Goal: Find specific page/section: Find specific page/section

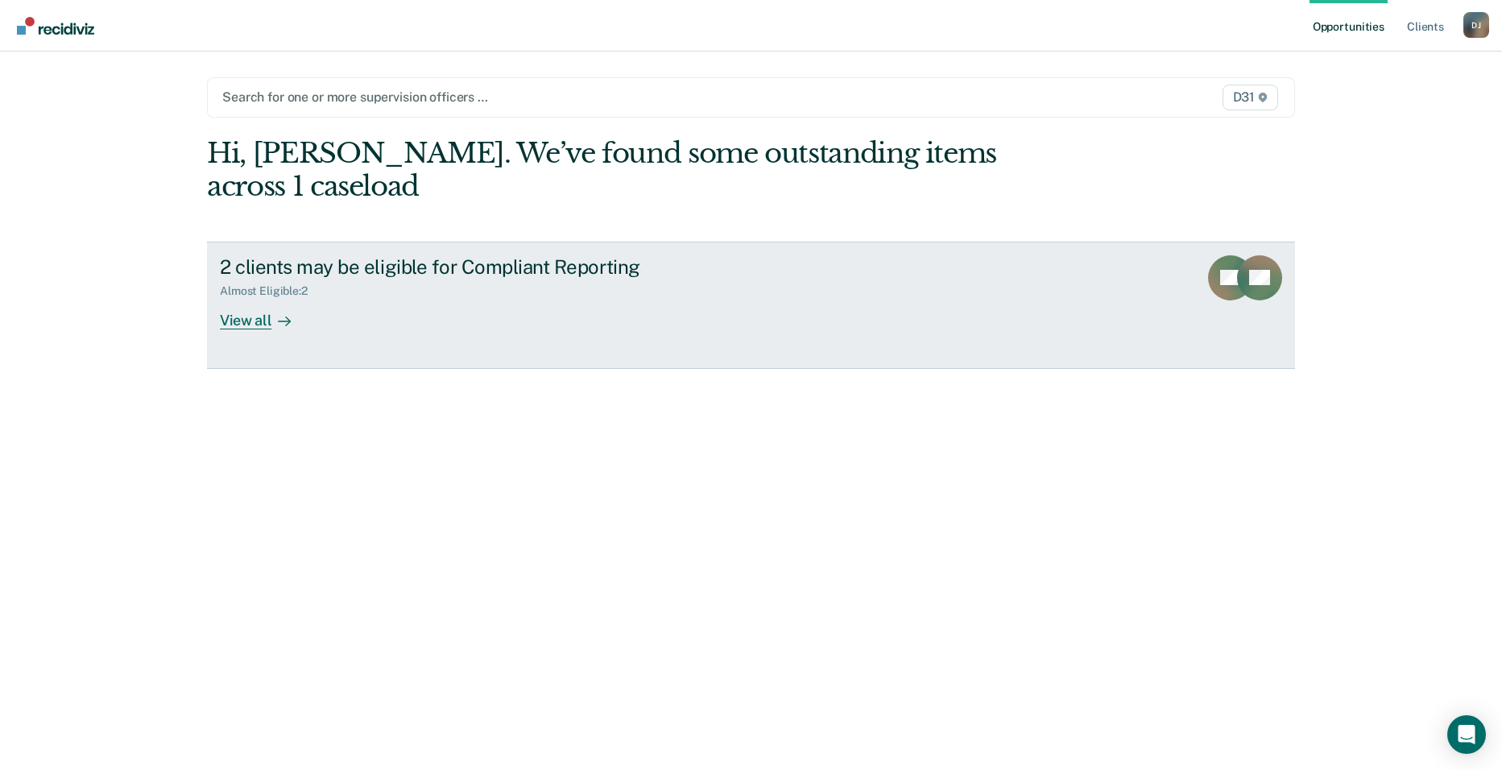
click at [233, 298] on div "View all" at bounding box center [265, 313] width 90 height 31
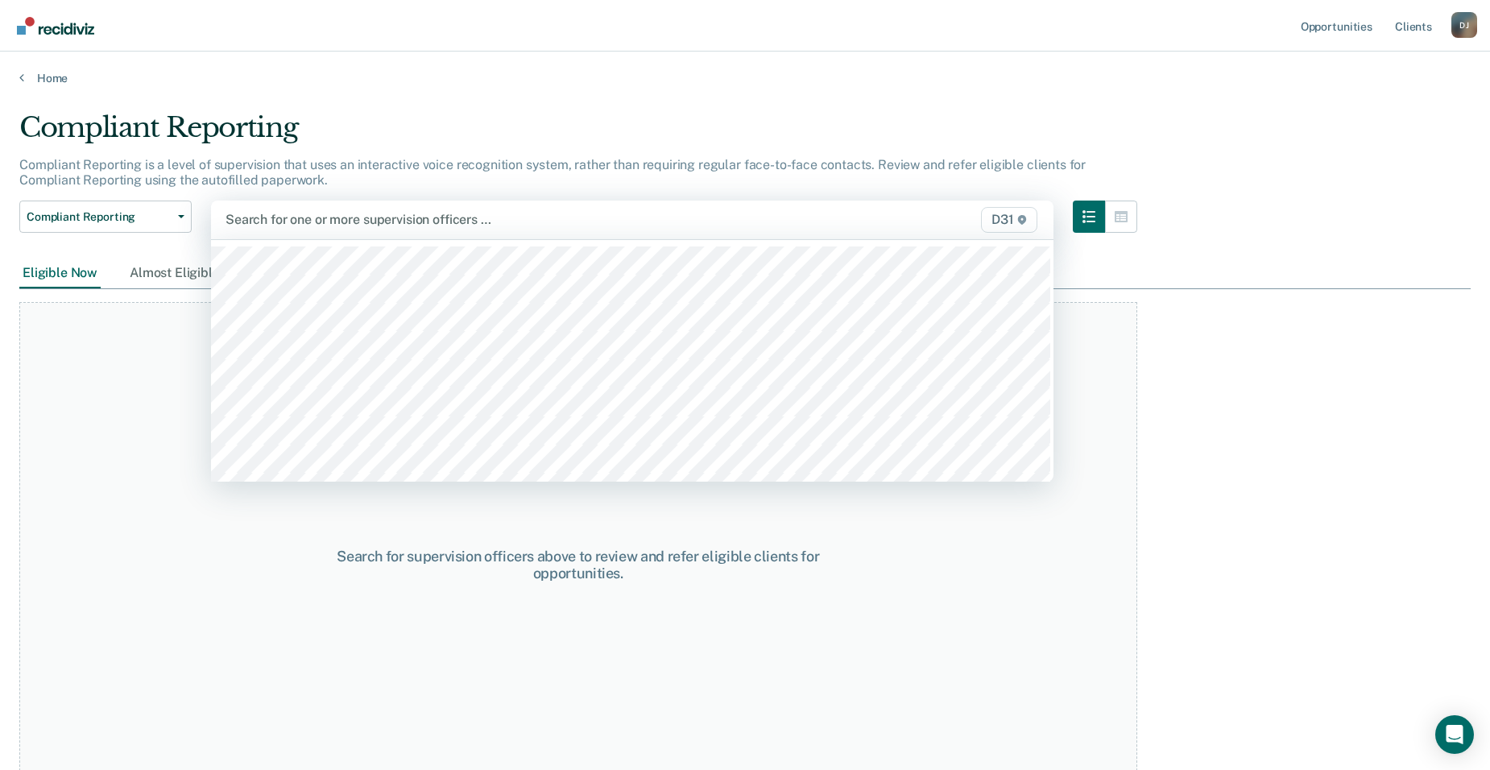
click at [1037, 224] on span "D31" at bounding box center [1009, 220] width 56 height 26
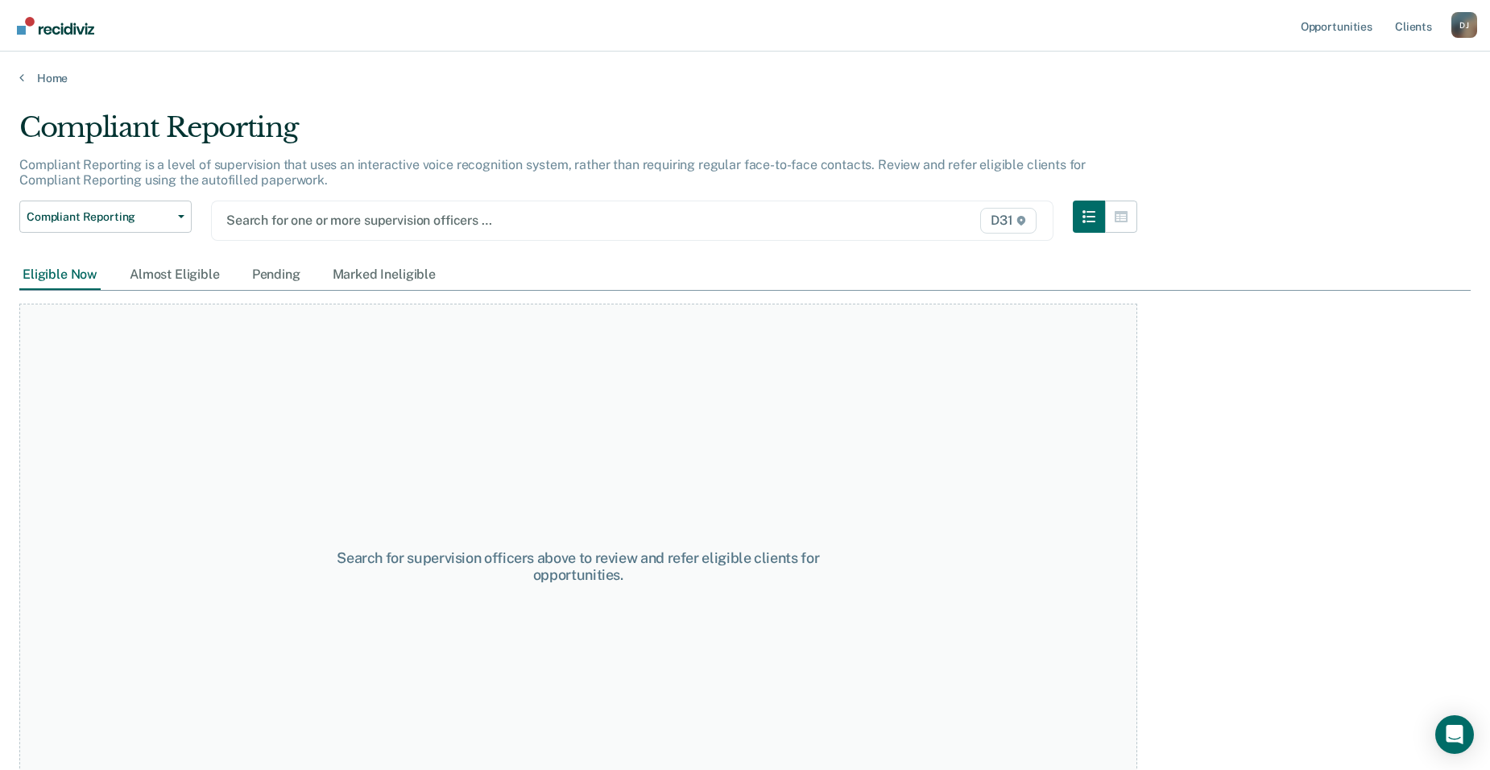
click at [1023, 221] on span "D31" at bounding box center [1008, 221] width 56 height 26
drag, startPoint x: 1023, startPoint y: 221, endPoint x: 737, endPoint y: 148, distance: 295.2
click at [737, 148] on div "Compliant Reporting" at bounding box center [578, 134] width 1118 height 46
click at [1133, 209] on button "button" at bounding box center [1121, 217] width 32 height 32
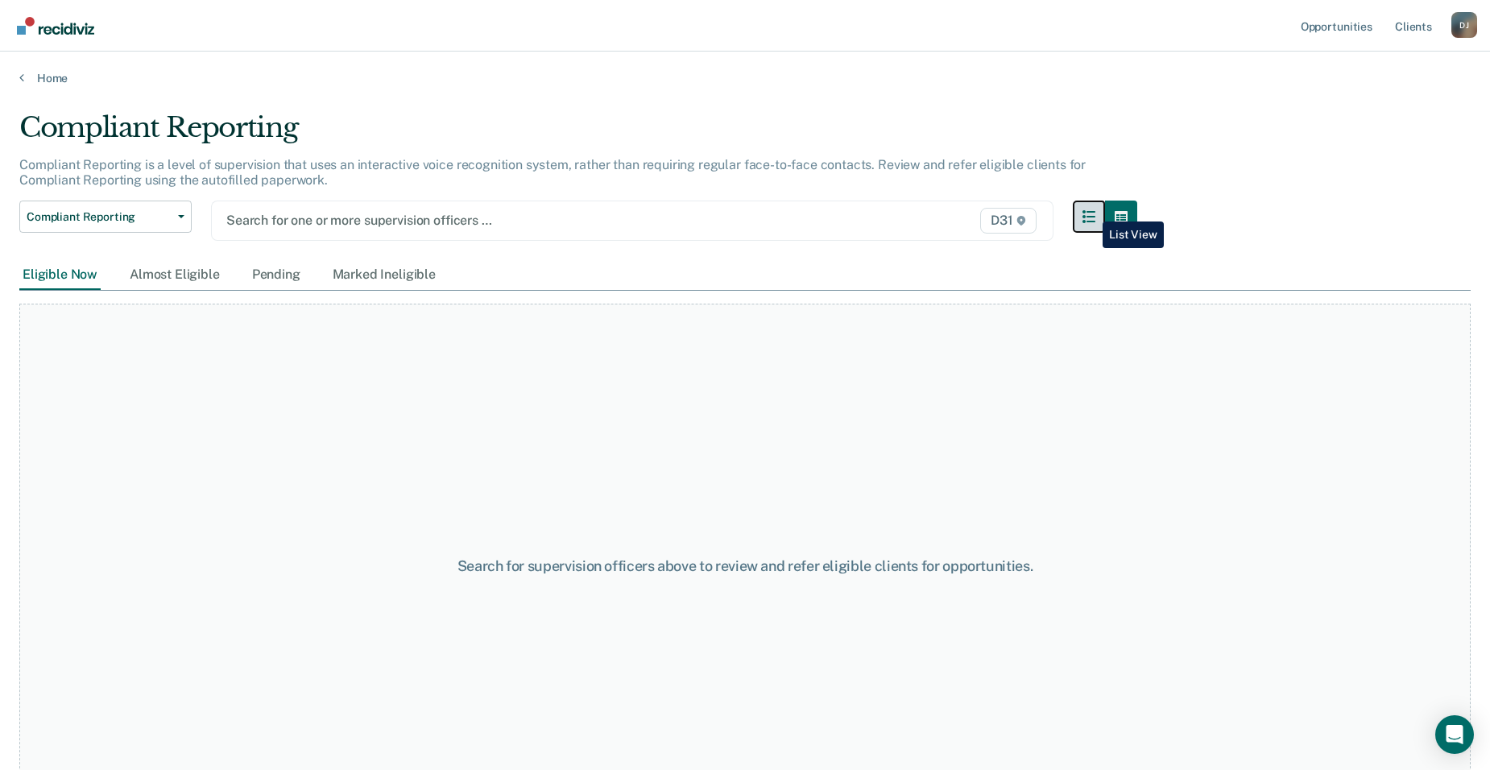
click at [1091, 210] on icon "button" at bounding box center [1089, 216] width 13 height 13
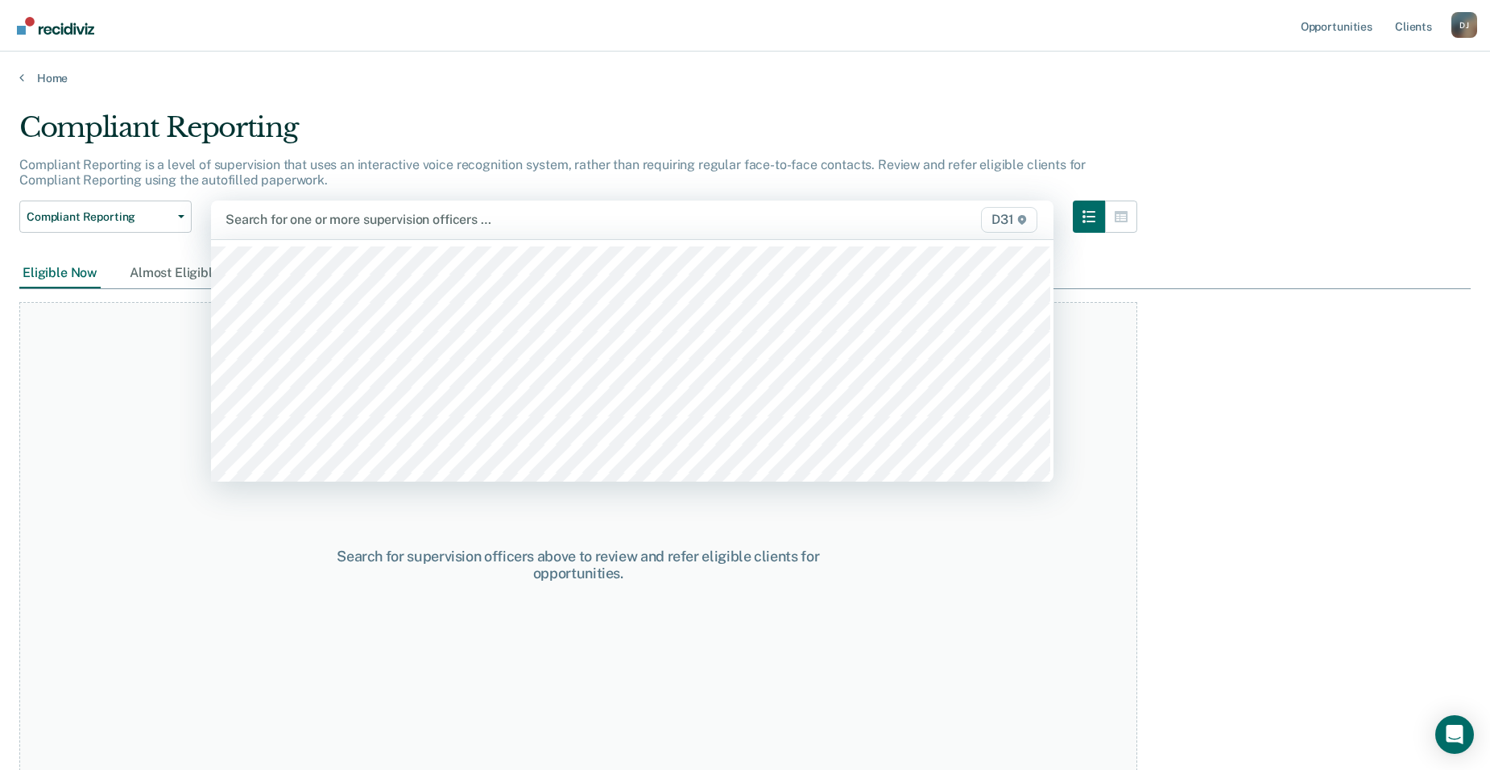
click at [1016, 221] on span "D31" at bounding box center [1009, 220] width 56 height 26
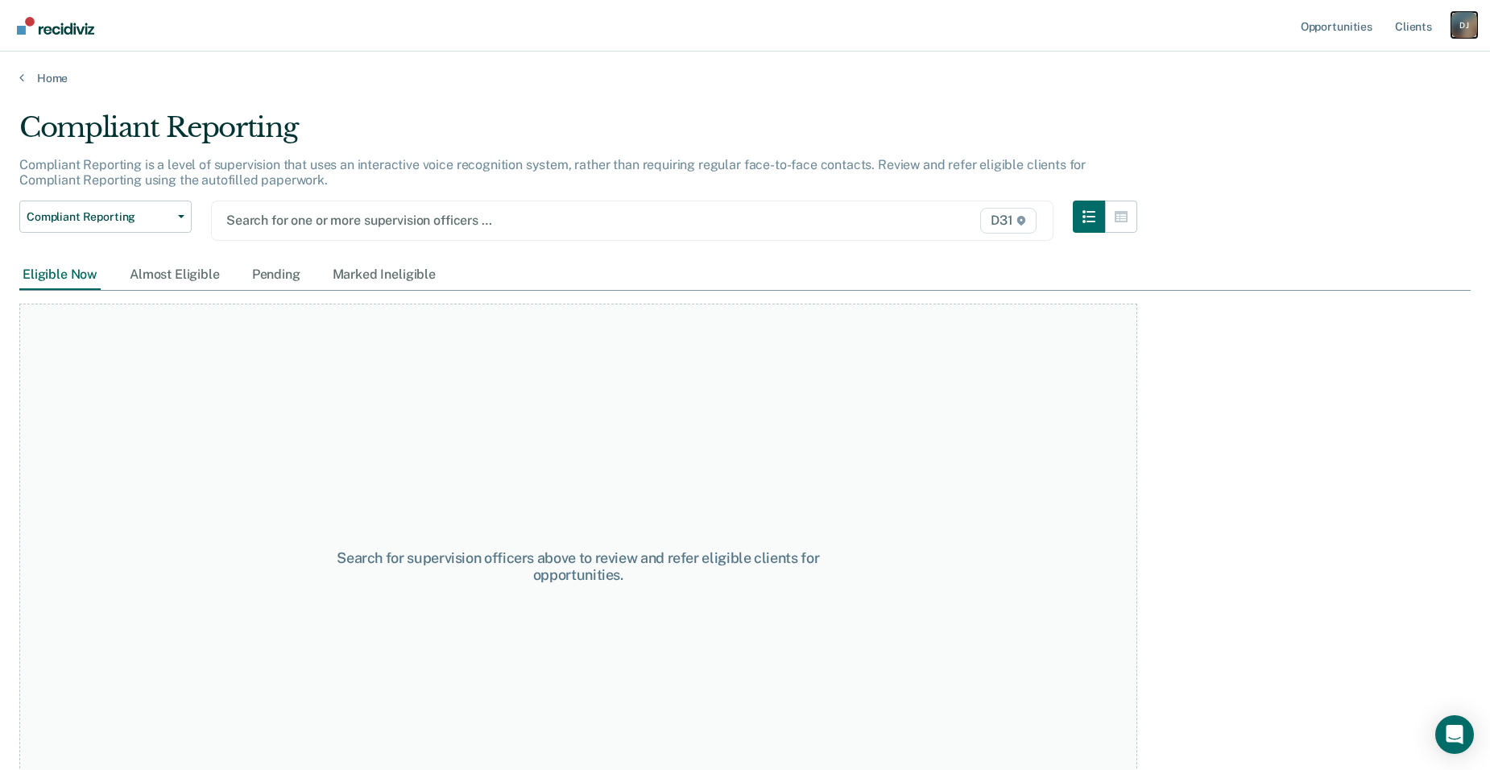
click at [1457, 29] on div "D J" at bounding box center [1464, 25] width 26 height 26
click at [1357, 67] on link "Profile" at bounding box center [1400, 66] width 130 height 14
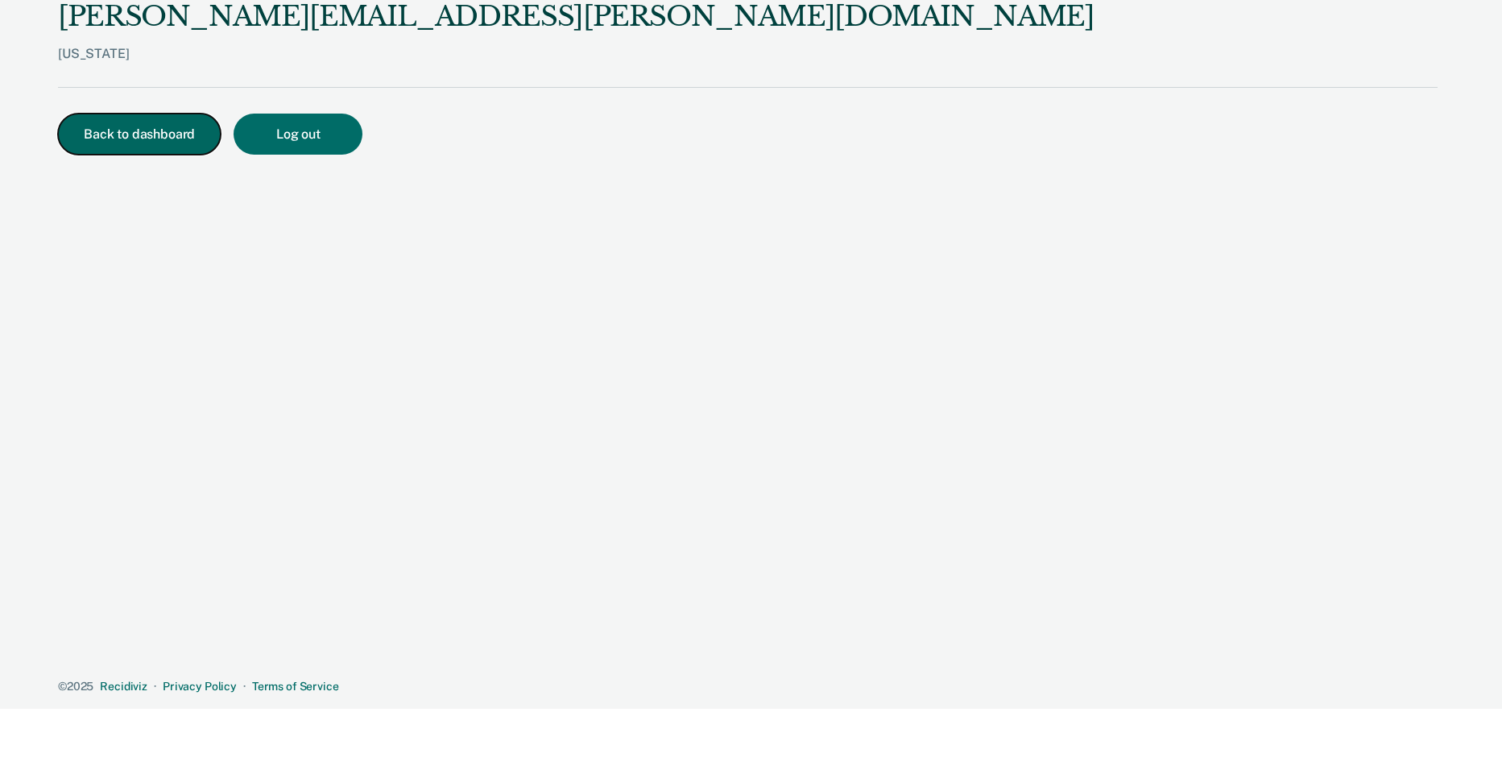
click at [119, 148] on button "Back to dashboard" at bounding box center [139, 134] width 163 height 41
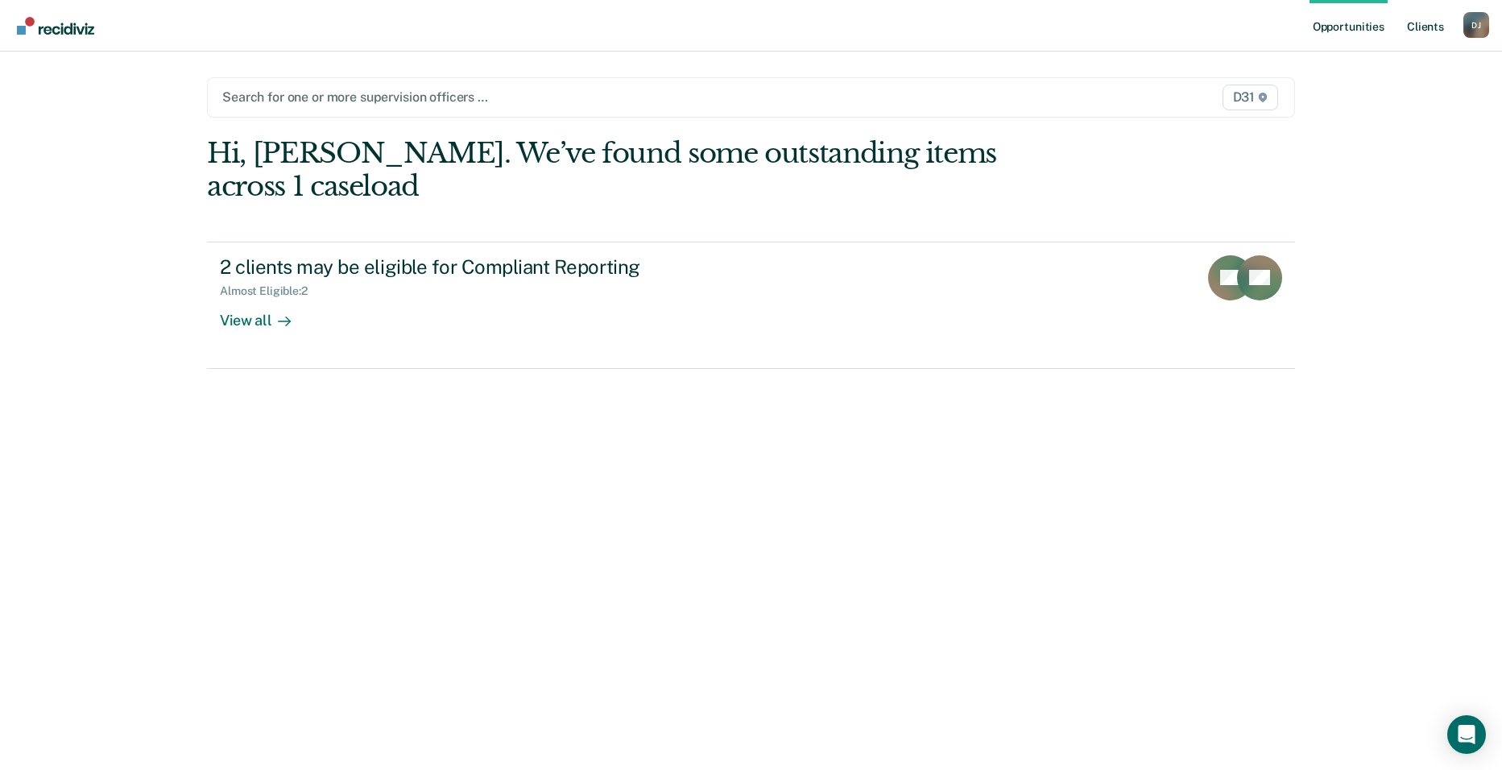
click at [1413, 25] on link "Client s" at bounding box center [1425, 26] width 43 height 52
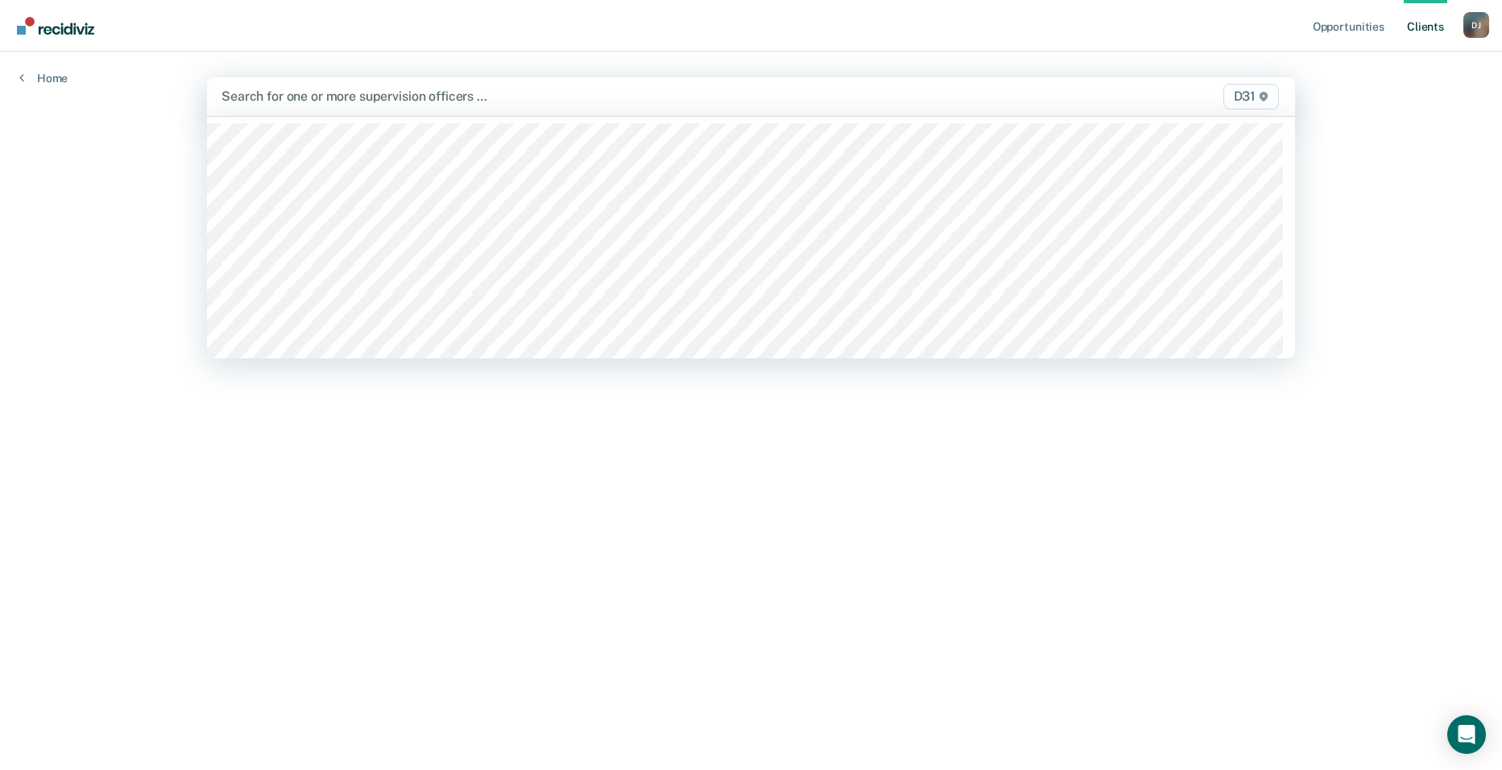
click at [305, 101] on div at bounding box center [591, 96] width 740 height 19
click at [412, 55] on main "30 results available. Use Up and Down to choose options, press Enter to select …" at bounding box center [751, 392] width 1127 height 680
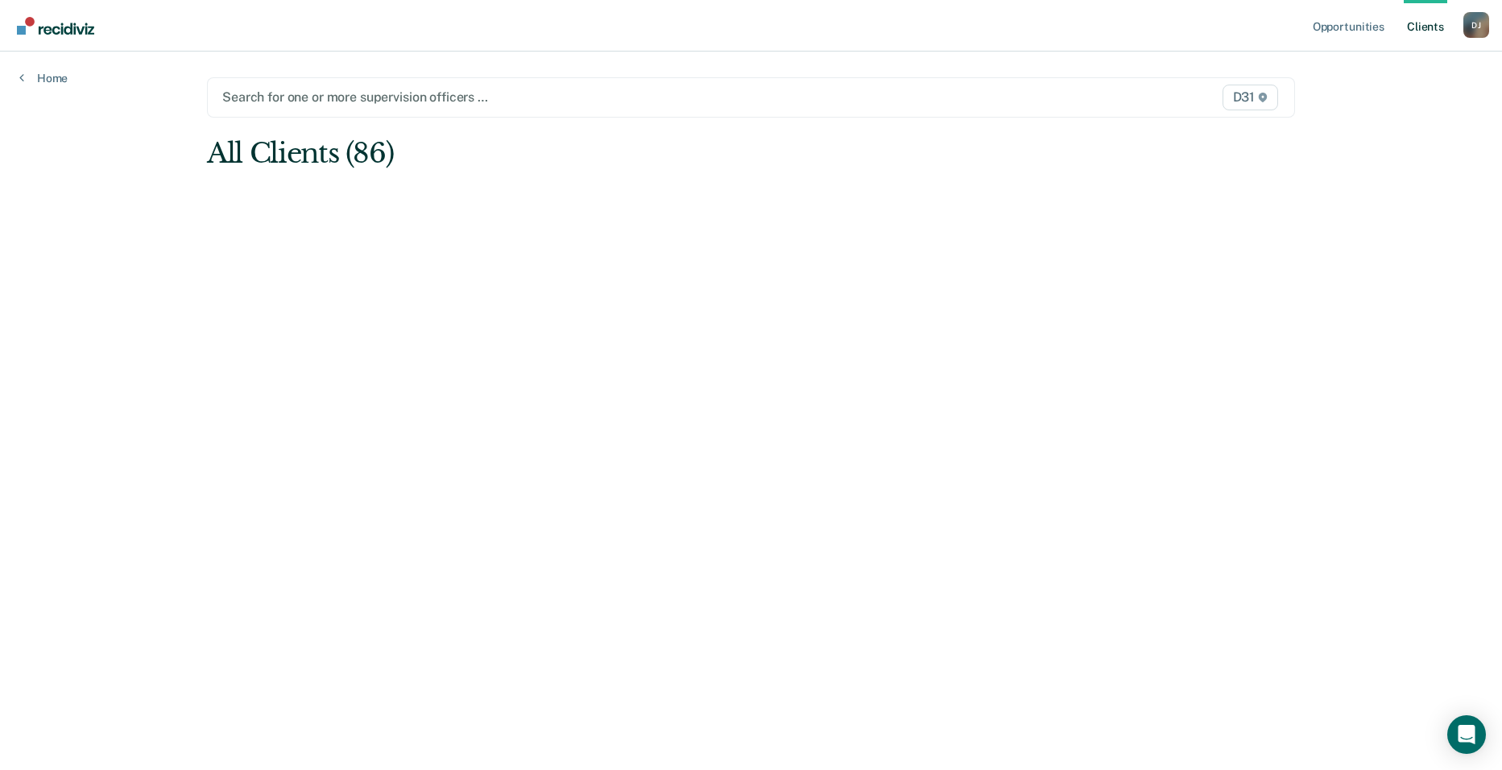
click at [313, 149] on div "All Clients (86)" at bounding box center [642, 153] width 871 height 33
click at [40, 84] on link "Home" at bounding box center [43, 78] width 48 height 14
